Goal: Task Accomplishment & Management: Complete application form

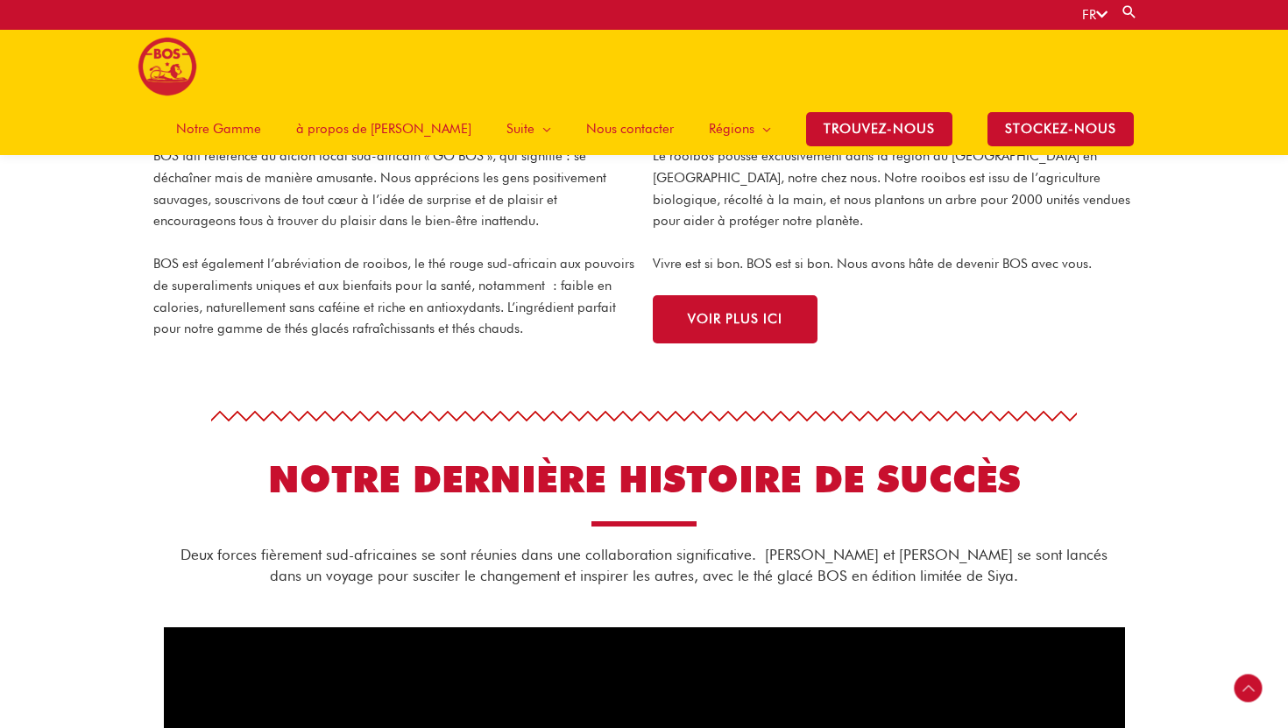
scroll to position [533, 0]
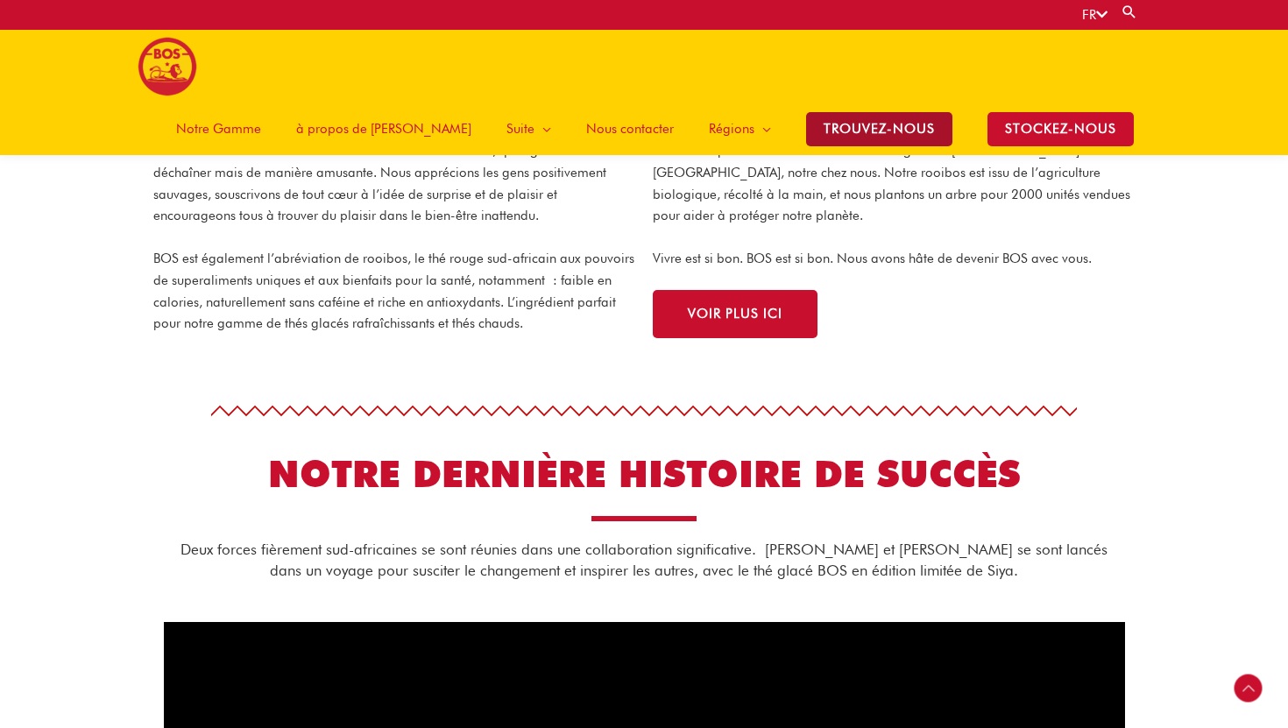
click at [835, 112] on span "TROUVEZ-NOUS" at bounding box center [879, 129] width 146 height 34
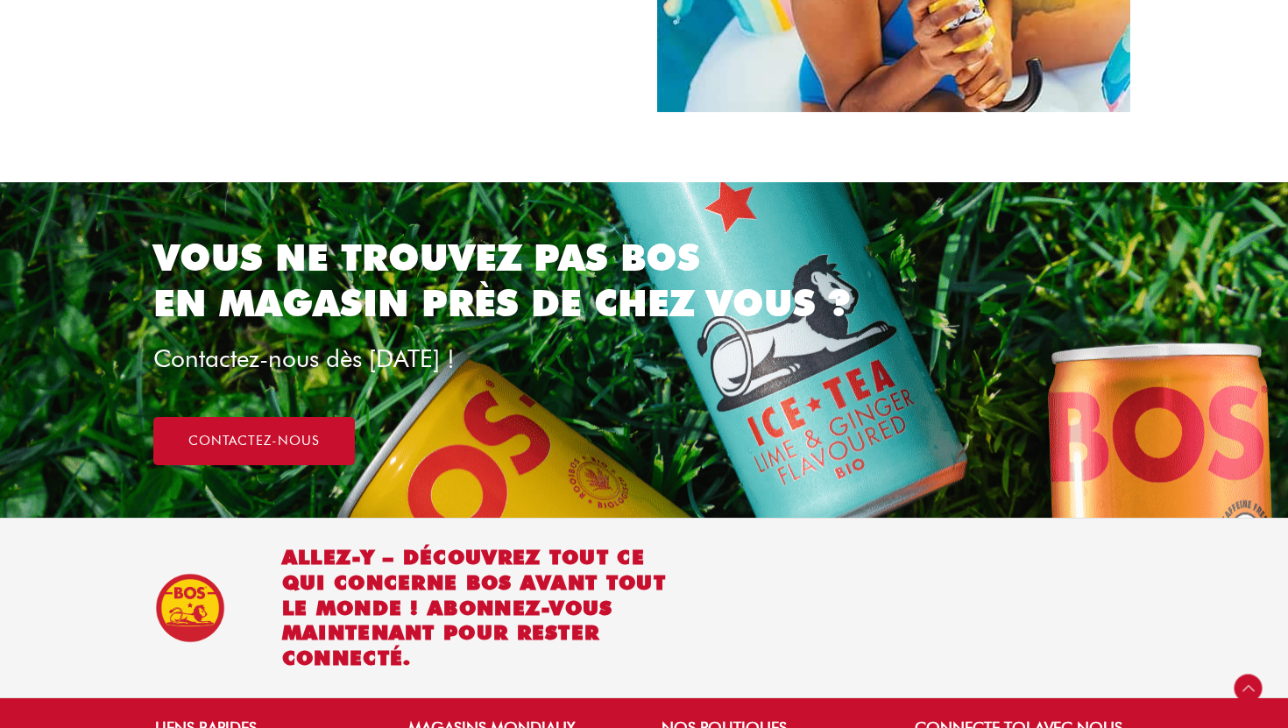
scroll to position [1417, 0]
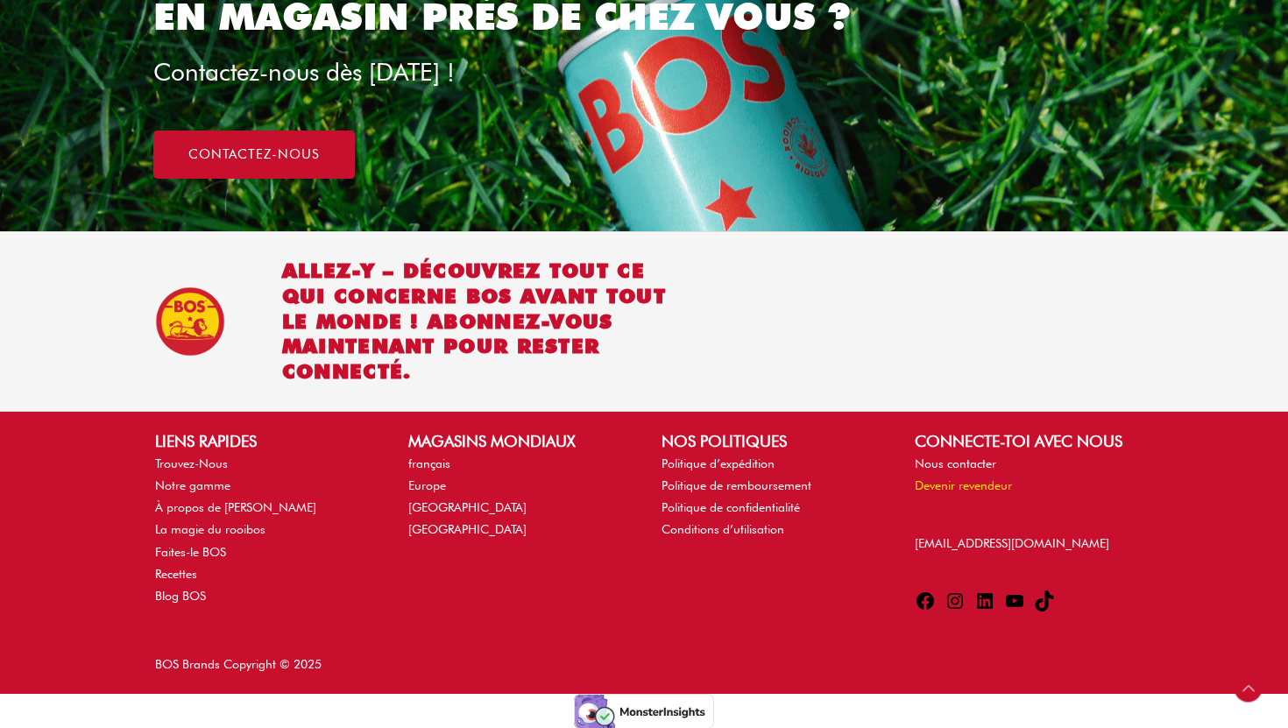
click at [978, 491] on link "Devenir revendeur" at bounding box center [963, 485] width 97 height 14
